Goal: Task Accomplishment & Management: Complete application form

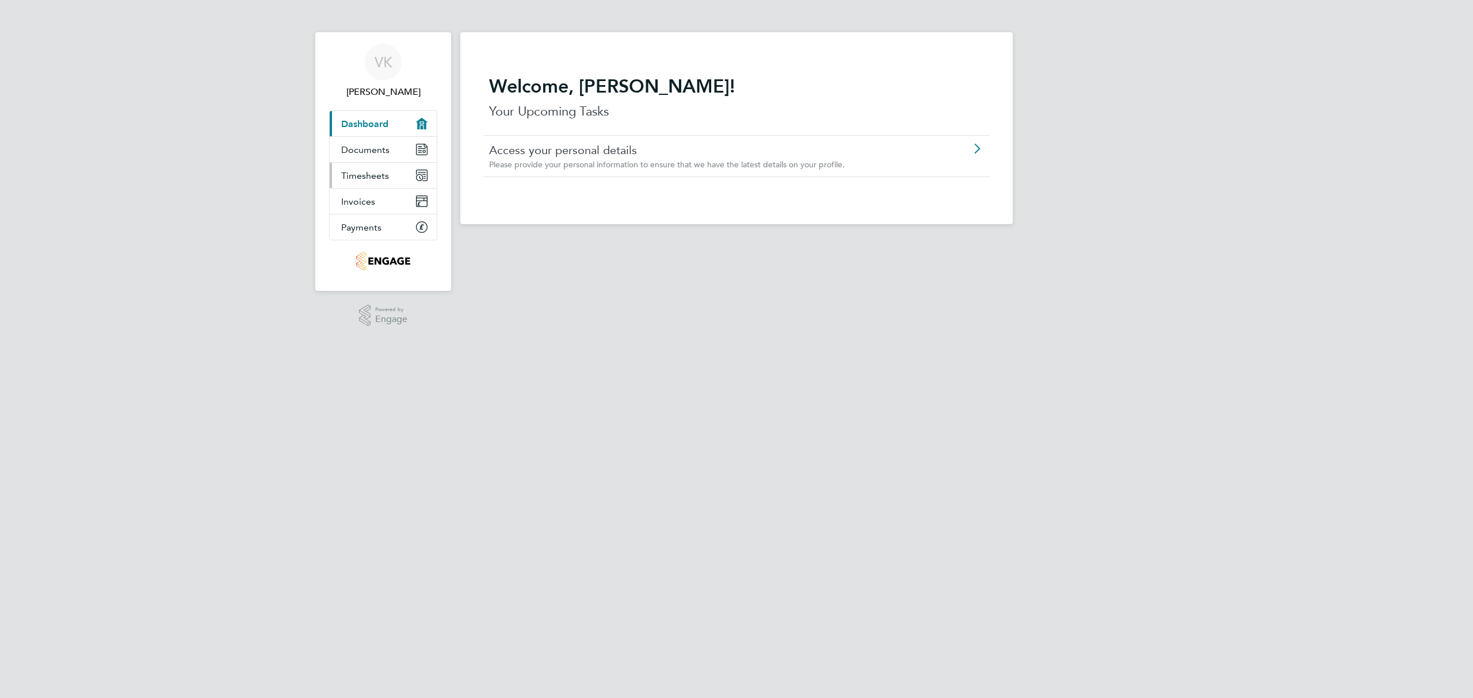
click at [368, 178] on span "Timesheets" at bounding box center [365, 175] width 48 height 11
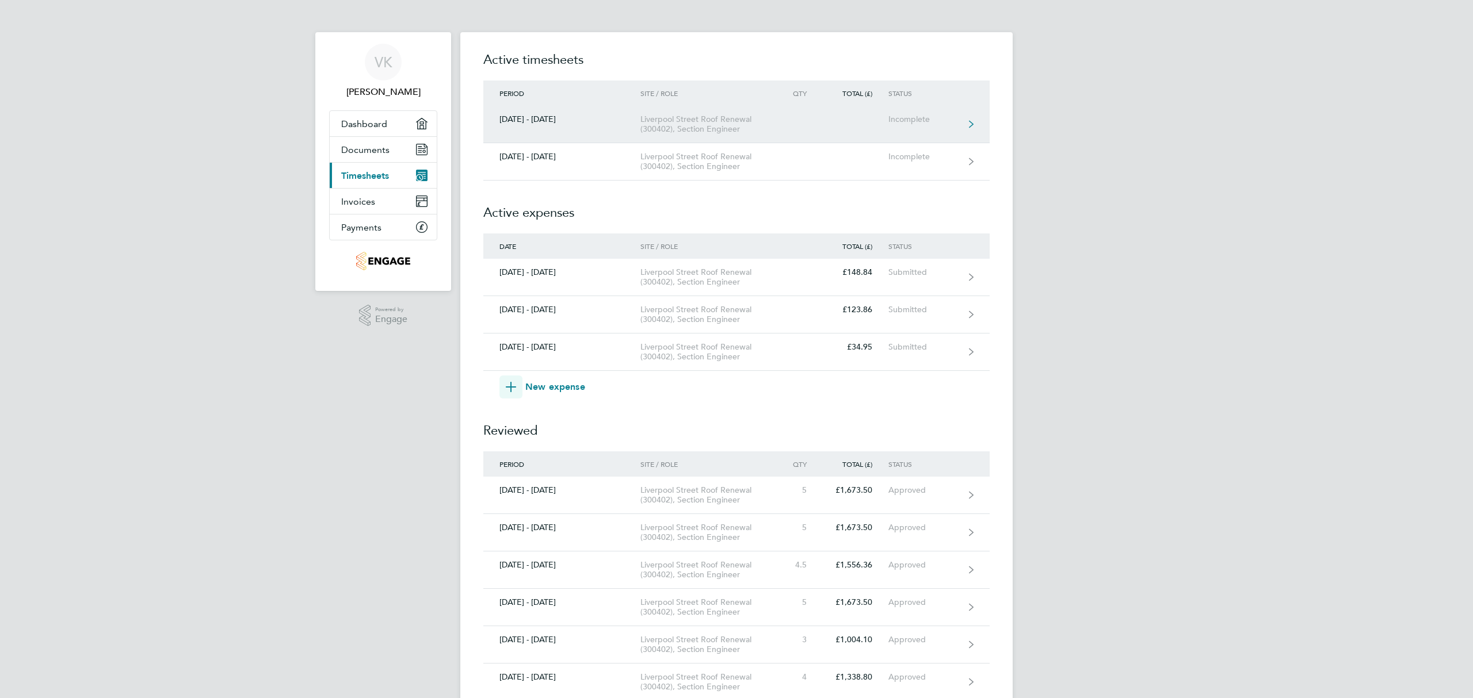
click at [683, 120] on div "Liverpool Street Roof Renewal (300402), Section Engineer" at bounding box center [706, 124] width 132 height 20
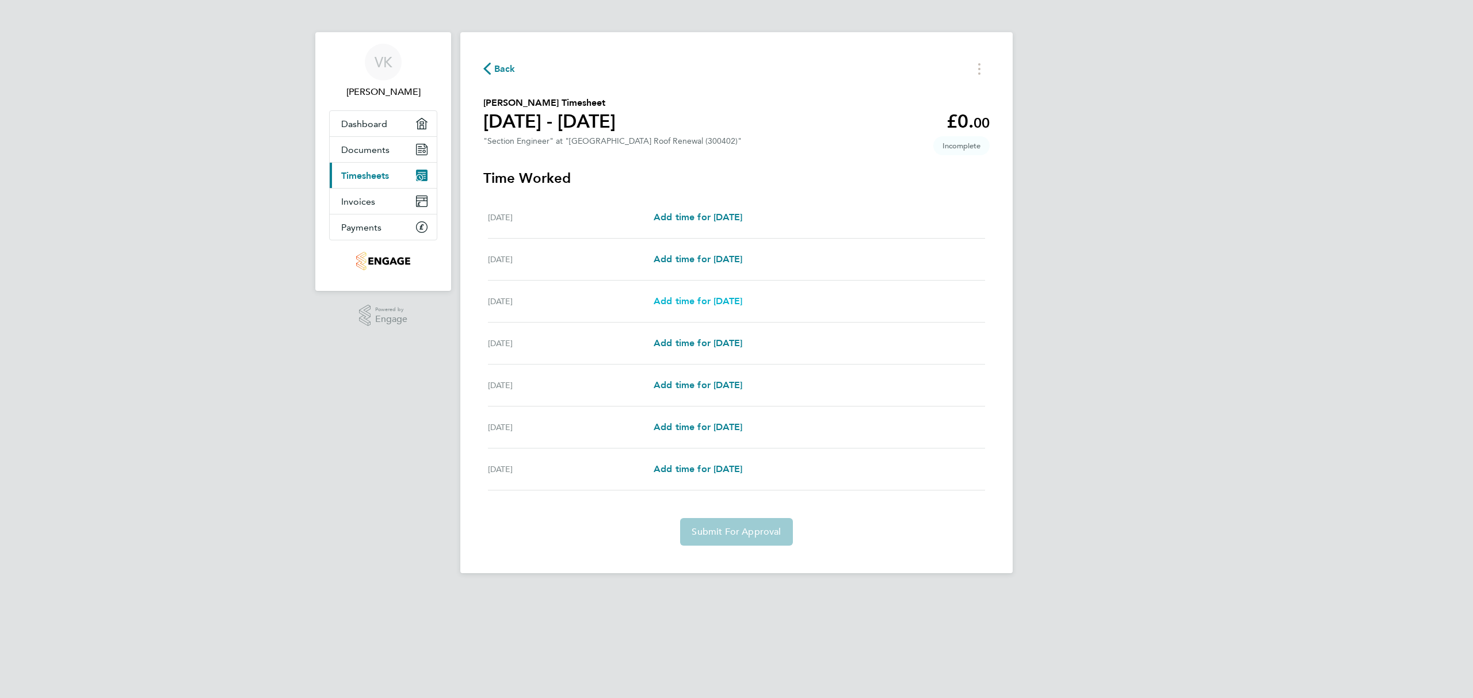
click at [735, 300] on span "Add time for [DATE]" at bounding box center [698, 301] width 89 height 11
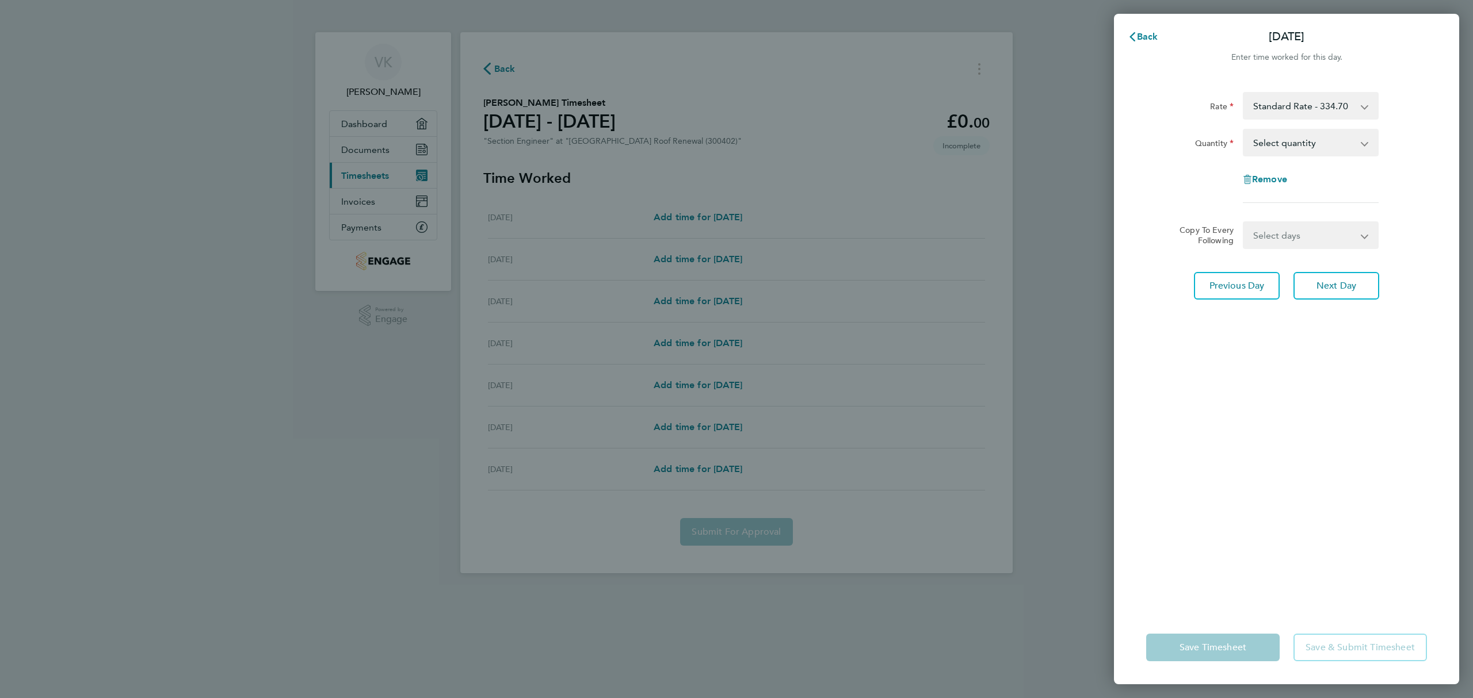
click at [1262, 146] on select "Select quantity 0.5 1" at bounding box center [1304, 142] width 120 height 25
select select "1"
click at [1244, 130] on select "Select quantity 0.5 1" at bounding box center [1304, 142] width 120 height 25
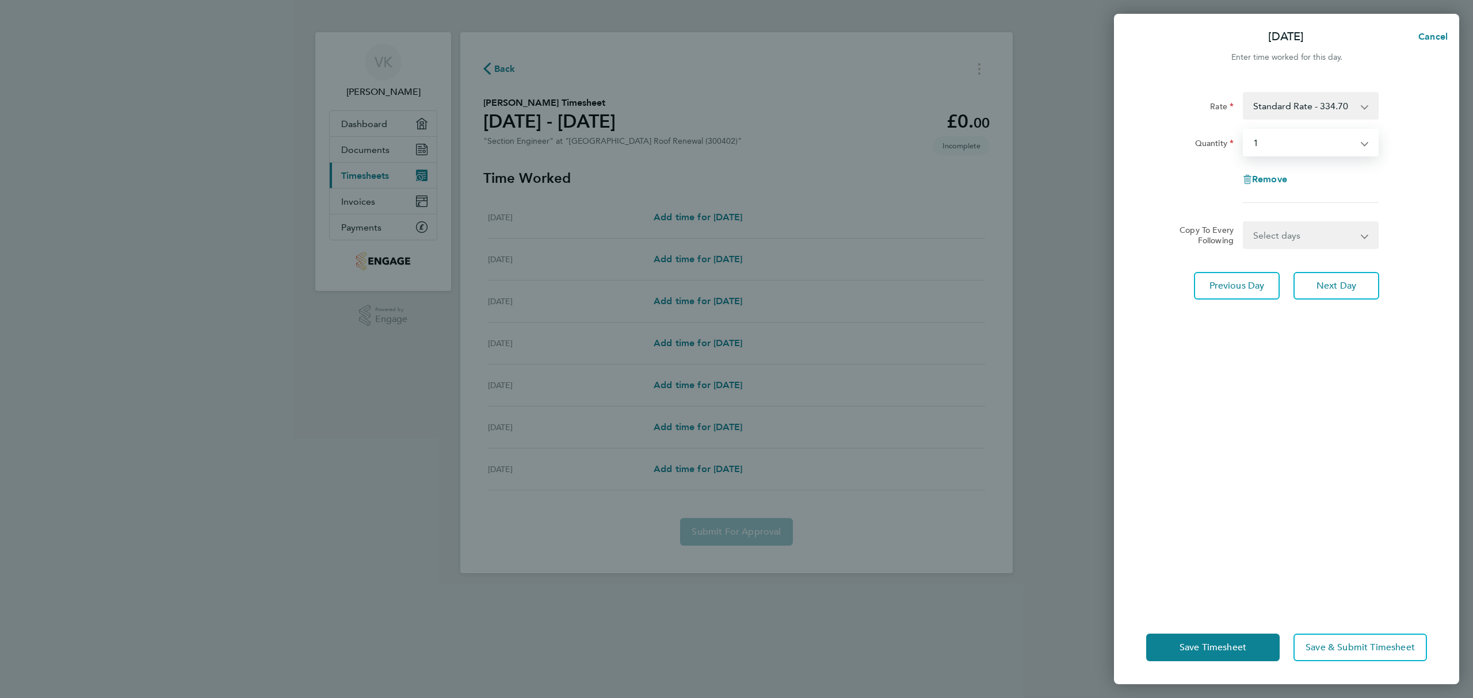
click at [1298, 238] on select "Select days Day [DATE] [DATE] [DATE] [DATE]" at bounding box center [1304, 235] width 121 height 25
select select "DAY"
click at [1244, 223] on select "Select days Day [DATE] [DATE] [DATE] [DATE]" at bounding box center [1304, 235] width 121 height 25
select select "[DATE]"
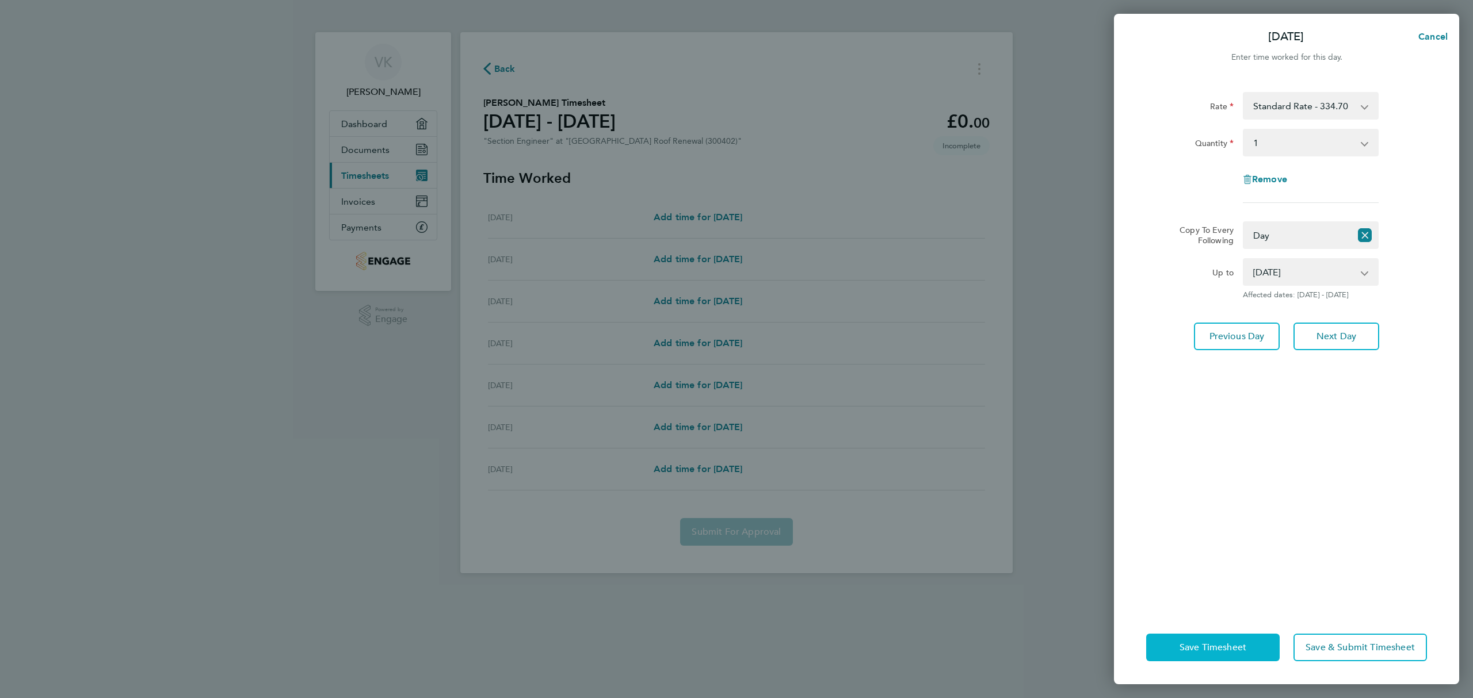
click at [1185, 657] on button "Save Timesheet" at bounding box center [1212, 648] width 133 height 28
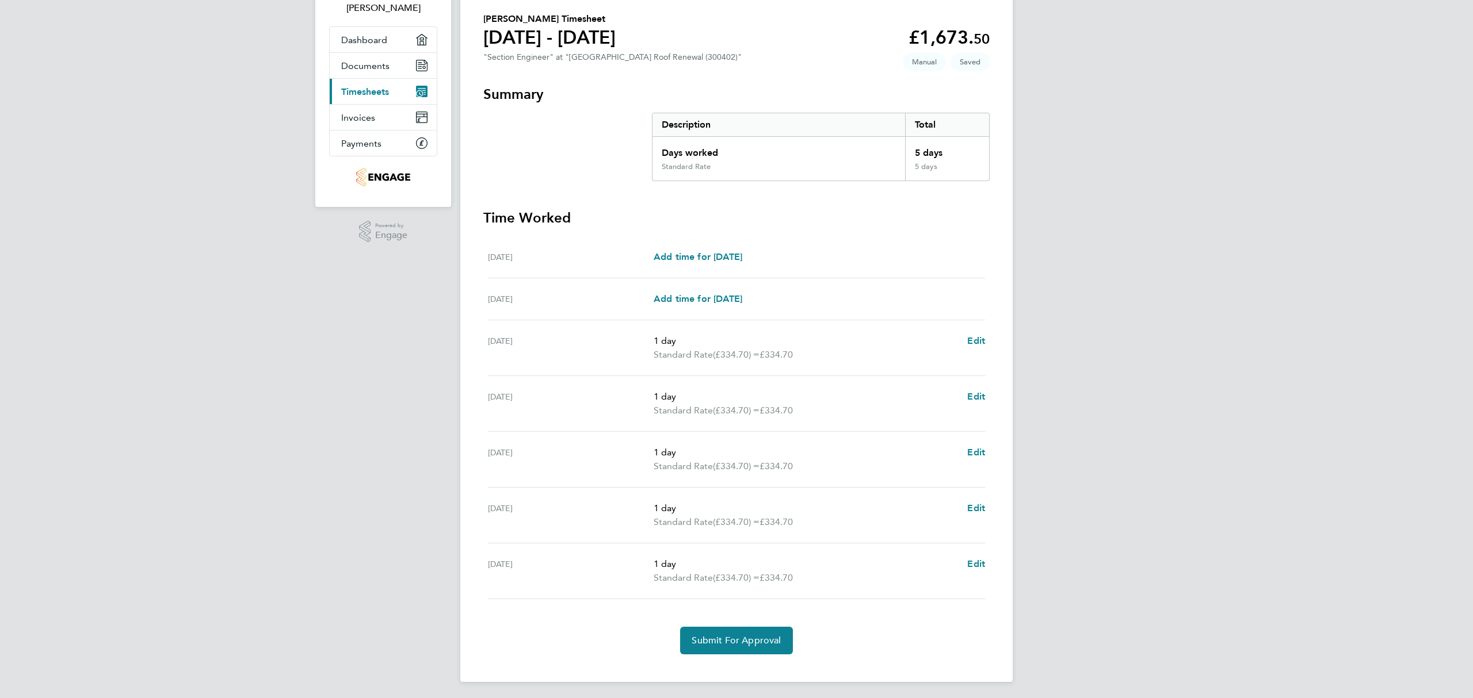
scroll to position [88, 0]
click at [753, 635] on span "Submit For Approval" at bounding box center [736, 639] width 89 height 12
